Goal: Navigation & Orientation: Understand site structure

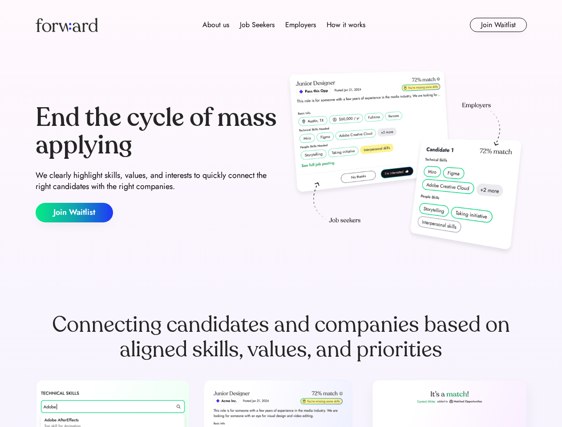
click at [281, 214] on div "End the cycle of mass applying We clearly highlight skills, values, and interes…" at bounding box center [281, 163] width 491 height 191
click at [281, 25] on div "About us Job Seekers Employers How it works" at bounding box center [284, 25] width 351 height 11
click at [67, 25] on img at bounding box center [67, 25] width 62 height 14
click at [284, 25] on div "About us Job Seekers Employers How it works" at bounding box center [284, 25] width 351 height 11
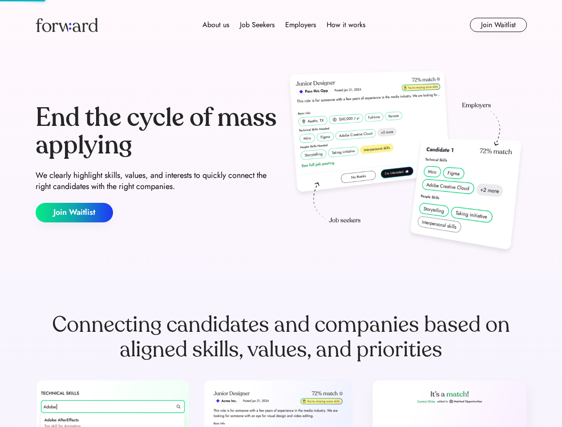
click at [216, 25] on div "About us" at bounding box center [215, 25] width 27 height 11
click at [257, 25] on div "Job Seekers" at bounding box center [257, 25] width 35 height 11
click at [300, 25] on div "Employers" at bounding box center [300, 25] width 31 height 11
click at [345, 25] on div "How it works" at bounding box center [346, 25] width 39 height 11
click at [498, 25] on button "Join Waitlist" at bounding box center [498, 25] width 57 height 14
